Goal: Task Accomplishment & Management: Manage account settings

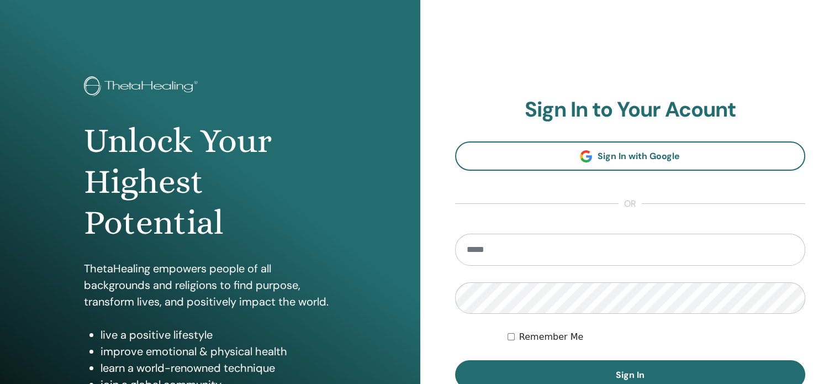
type input "**********"
click at [522, 340] on label "Remember Me" at bounding box center [551, 336] width 65 height 13
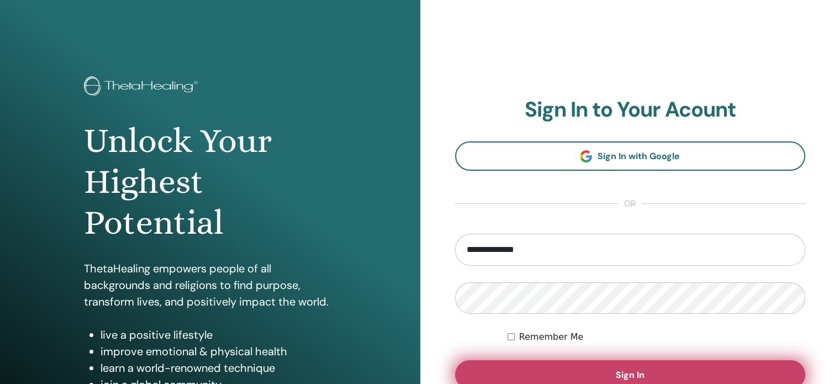
click at [557, 370] on button "Sign In" at bounding box center [630, 374] width 351 height 29
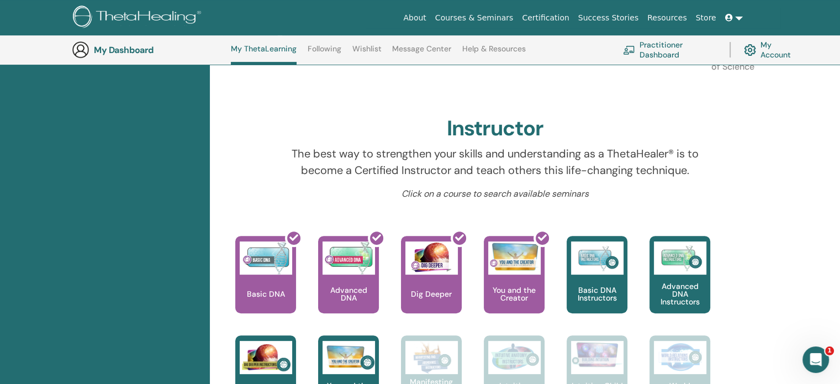
scroll to position [230, 0]
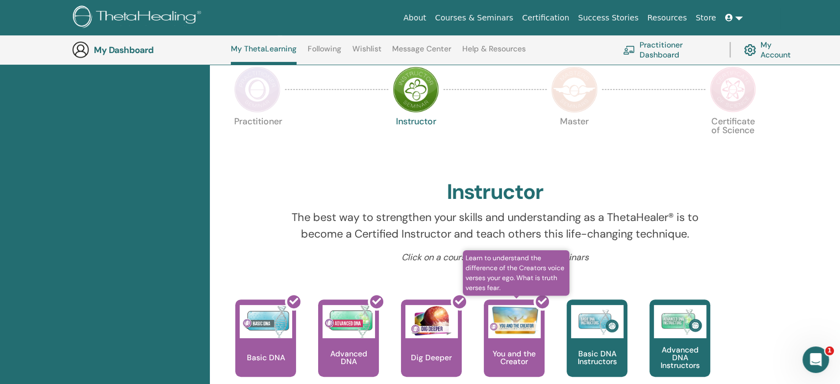
click at [517, 329] on div at bounding box center [521, 342] width 61 height 99
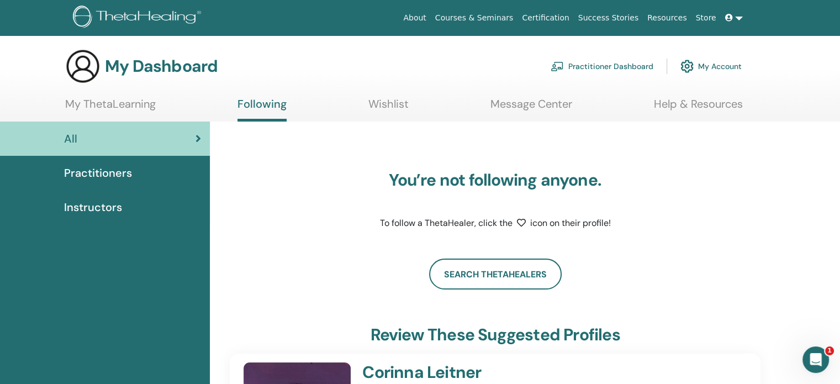
click at [140, 106] on link "My ThetaLearning" at bounding box center [110, 108] width 91 height 22
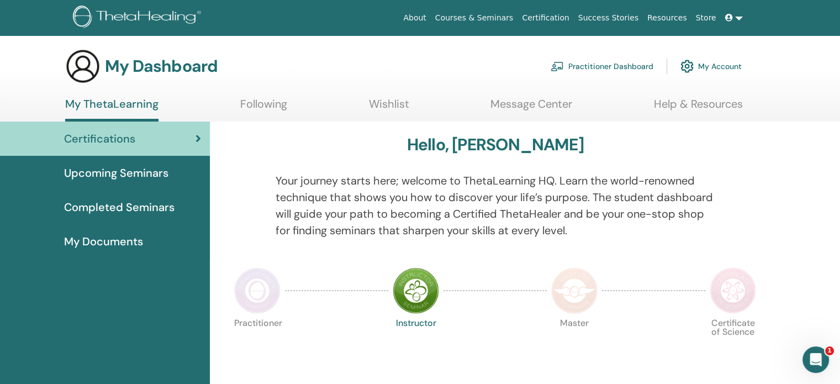
click at [141, 211] on span "Completed Seminars" at bounding box center [119, 207] width 111 height 17
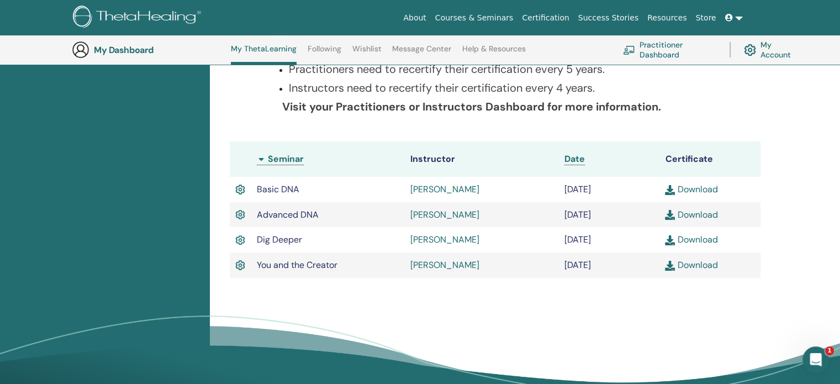
scroll to position [239, 0]
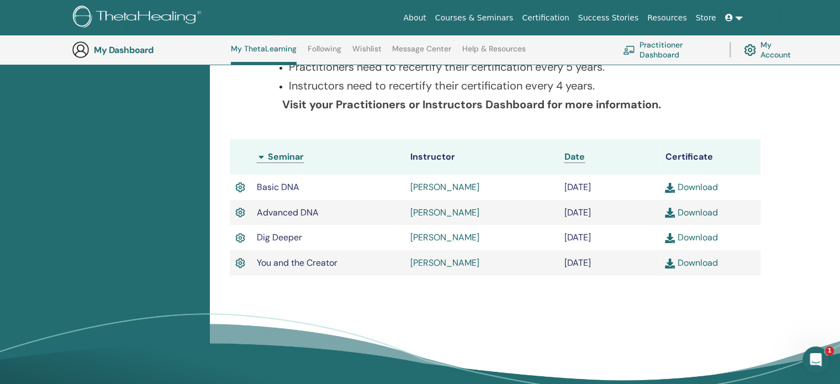
click at [692, 261] on link "Download" at bounding box center [691, 263] width 52 height 12
